Goal: Task Accomplishment & Management: Use online tool/utility

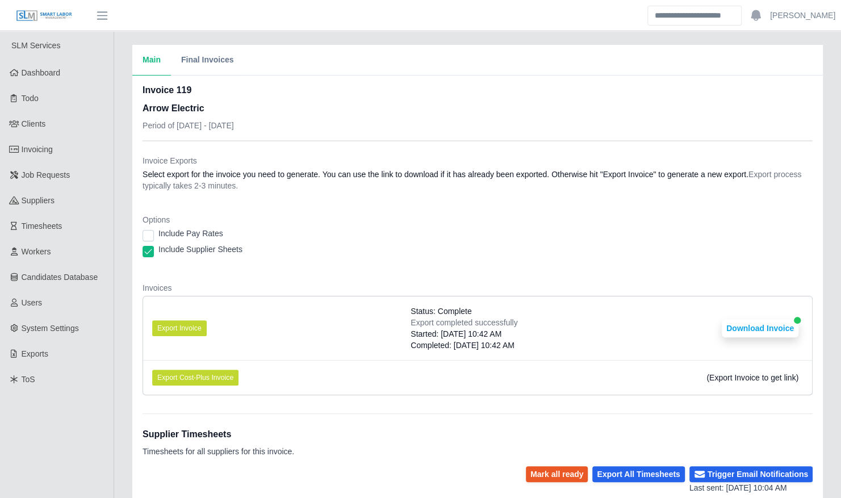
scroll to position [236, 0]
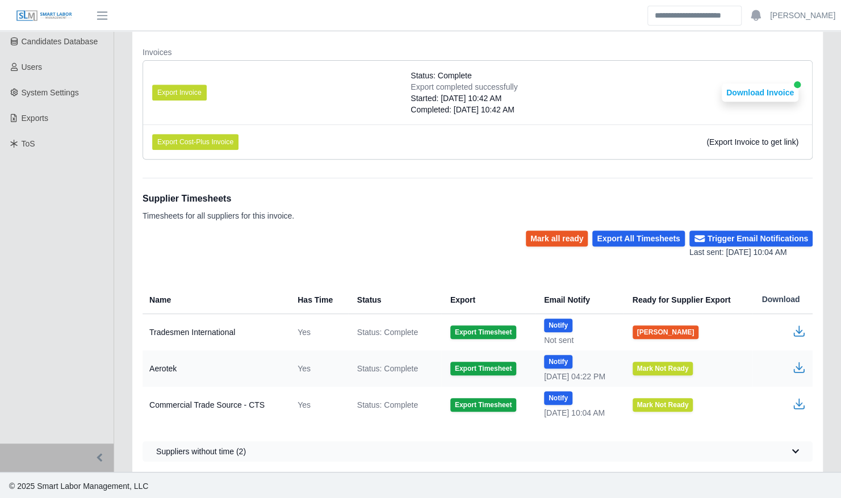
click at [471, 341] on td "Export Timesheet" at bounding box center [488, 332] width 94 height 37
click at [471, 332] on button "Export Timesheet" at bounding box center [483, 332] width 66 height 14
click at [476, 243] on div "Mark all ready Export All Timesheets Trigger Email Notifications Last sent: [DA…" at bounding box center [478, 245] width 670 height 28
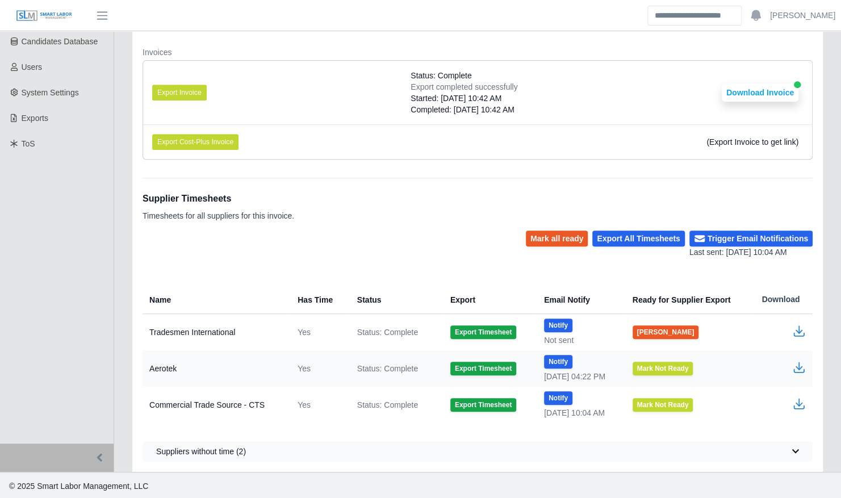
click at [797, 327] on icon "button" at bounding box center [799, 331] width 14 height 14
